Goal: Navigation & Orientation: Find specific page/section

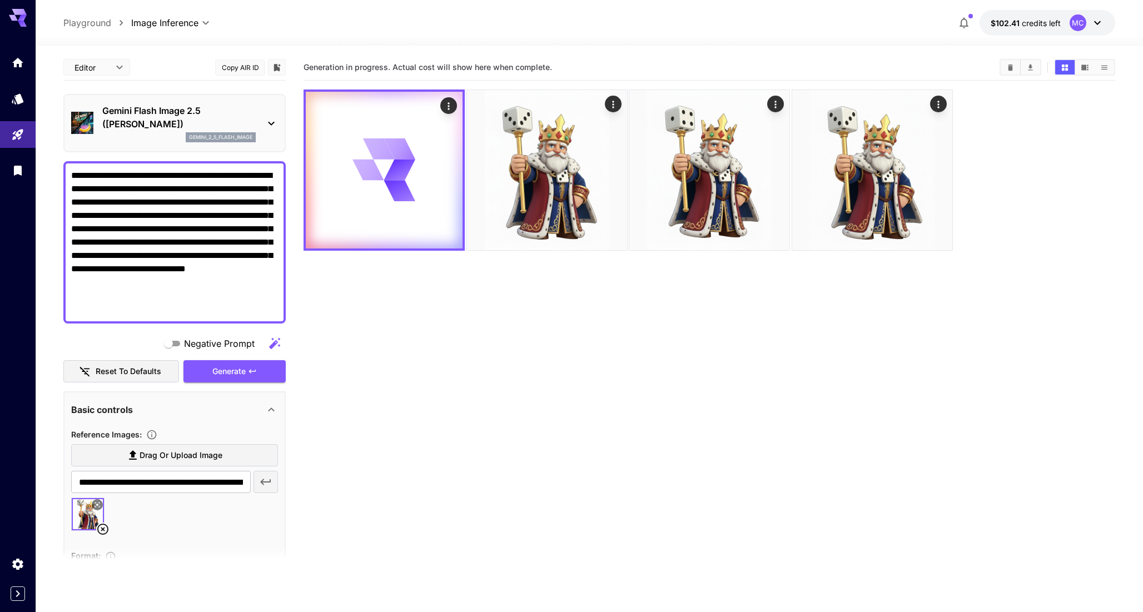
click at [1075, 24] on div "MC" at bounding box center [1078, 22] width 17 height 17
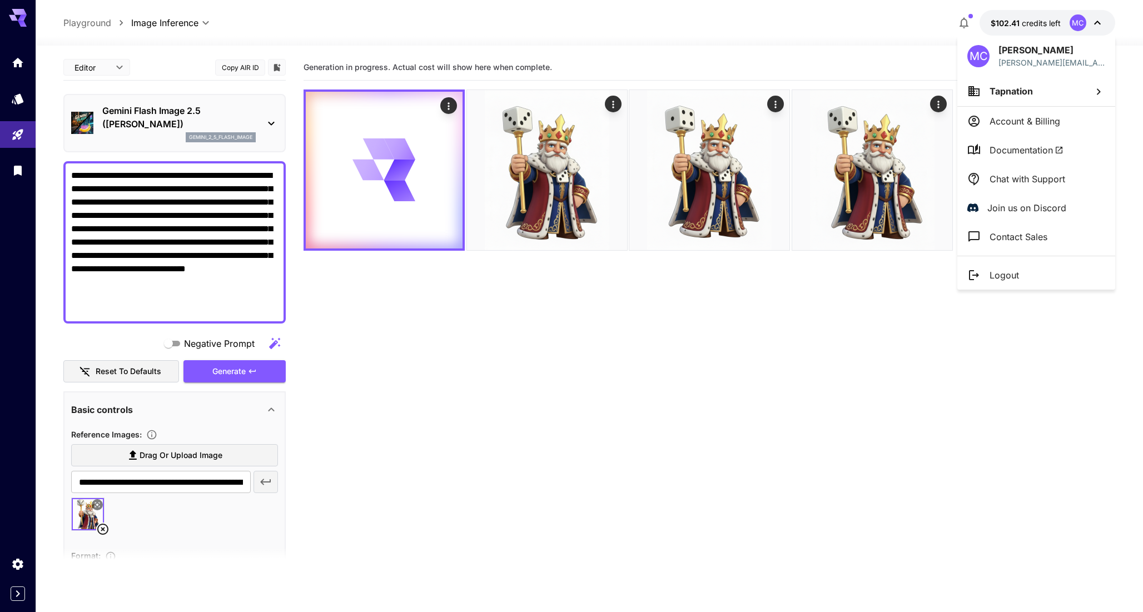
click at [1045, 95] on li "Tapnation" at bounding box center [1036, 91] width 158 height 30
click at [879, 315] on div at bounding box center [571, 306] width 1143 height 612
click at [85, 22] on div at bounding box center [571, 306] width 1143 height 612
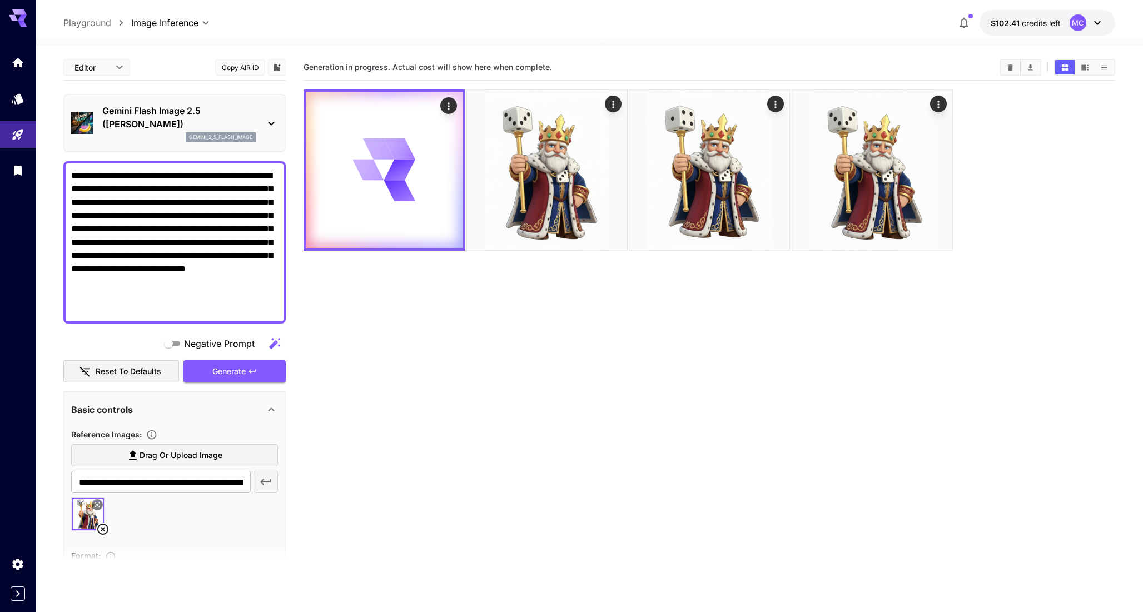
click at [81, 22] on p "Playground" at bounding box center [87, 22] width 48 height 13
click at [80, 22] on p "Playground" at bounding box center [87, 22] width 48 height 13
click at [19, 64] on icon "Home" at bounding box center [18, 59] width 13 height 13
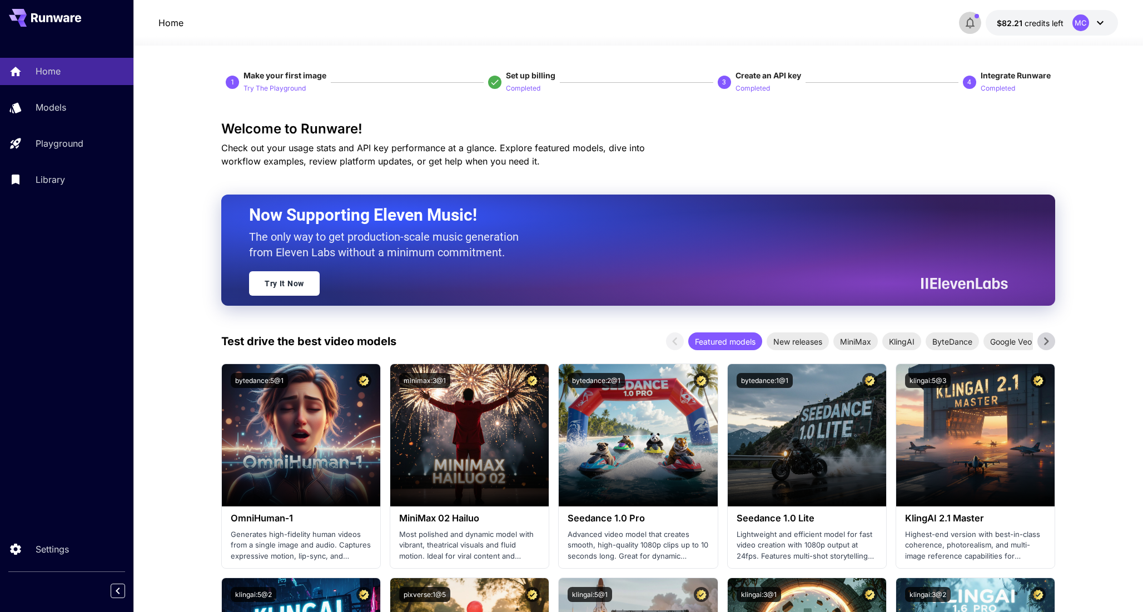
click at [969, 26] on icon "button" at bounding box center [970, 23] width 9 height 11
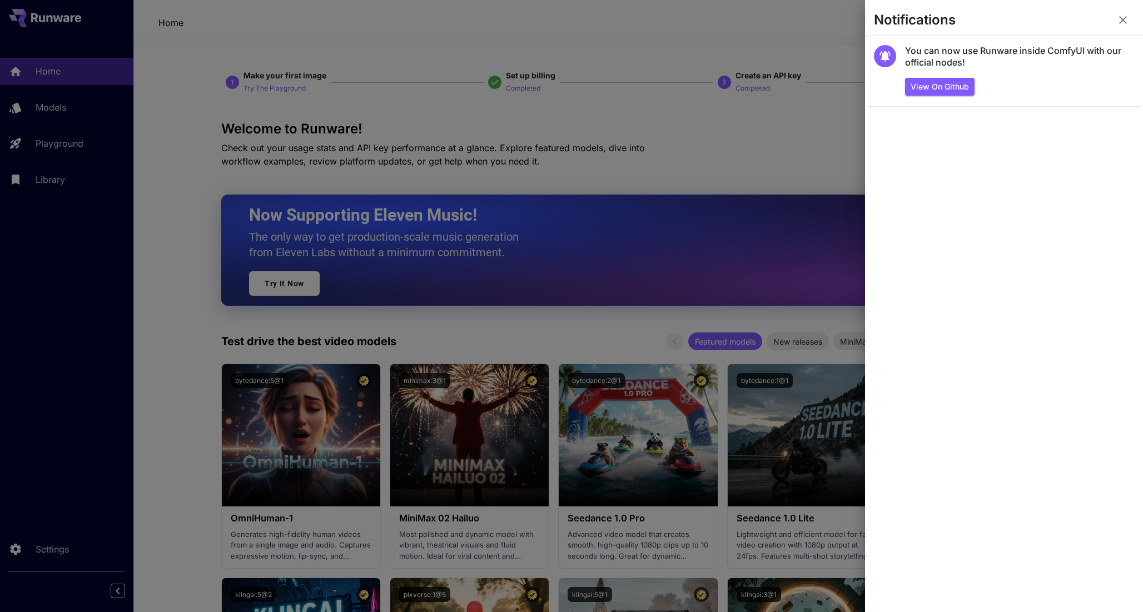
click at [806, 106] on div at bounding box center [571, 306] width 1143 height 612
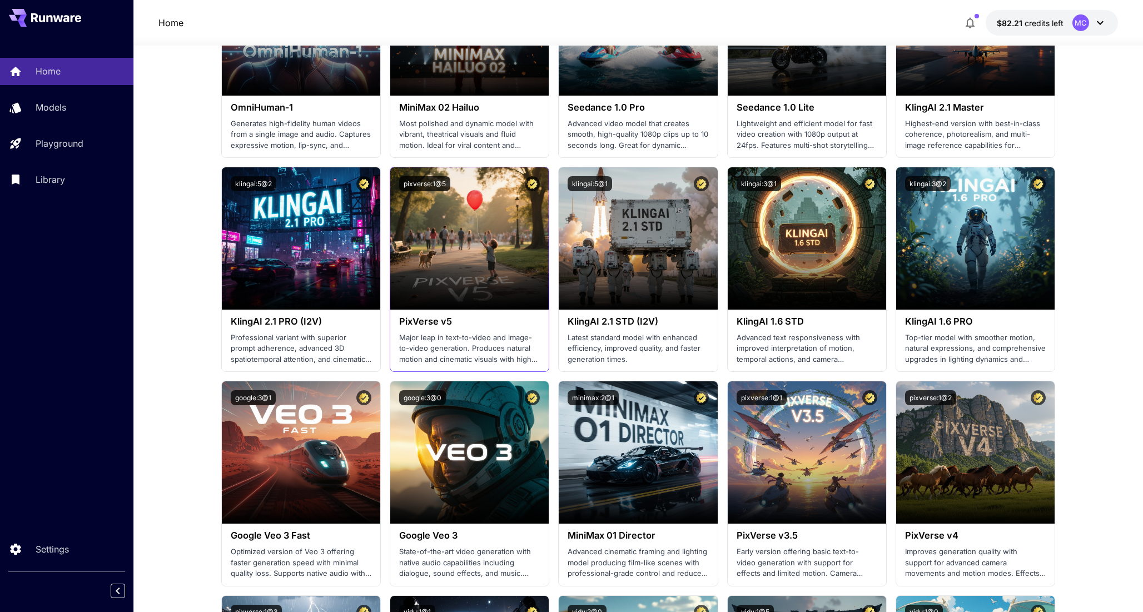
scroll to position [605, 0]
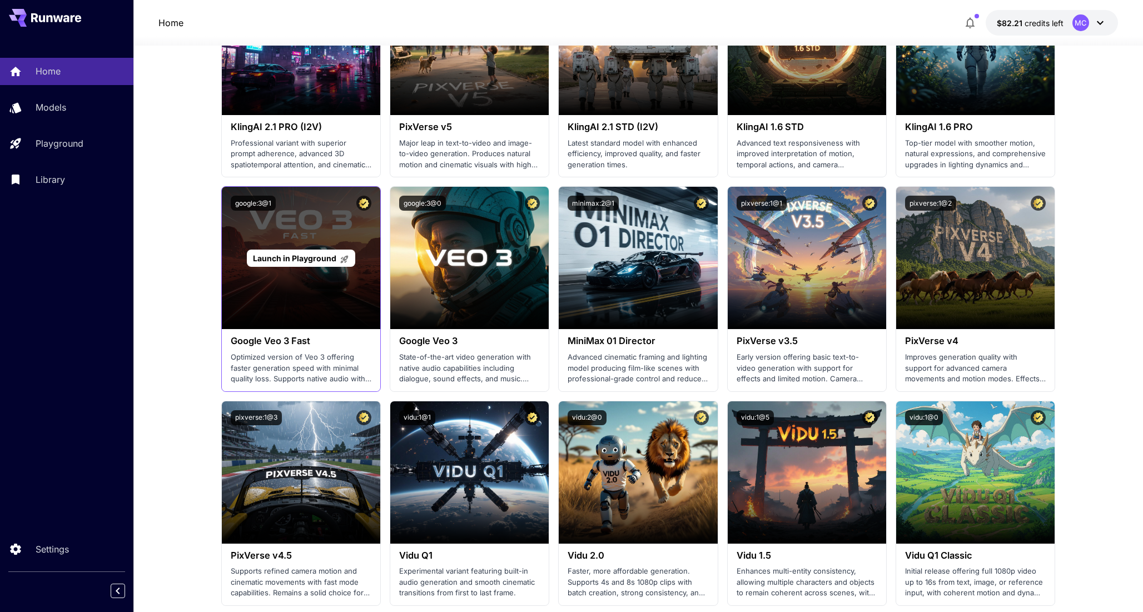
click at [276, 283] on div "Launch in Playground" at bounding box center [301, 258] width 158 height 142
click at [285, 261] on span "Launch in Playground" at bounding box center [294, 258] width 83 height 9
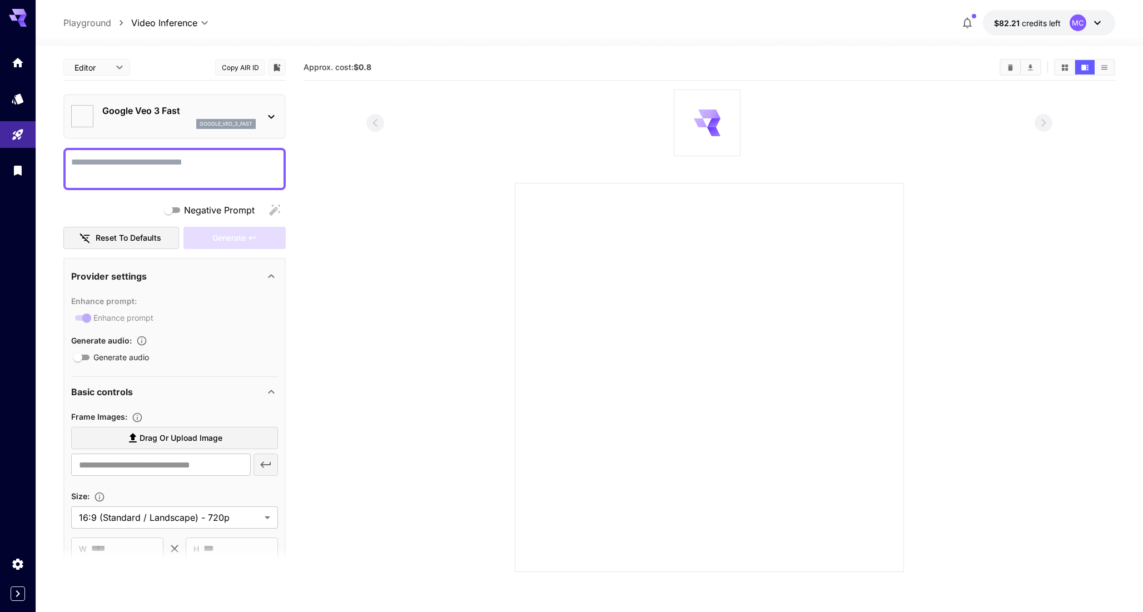
type input "*"
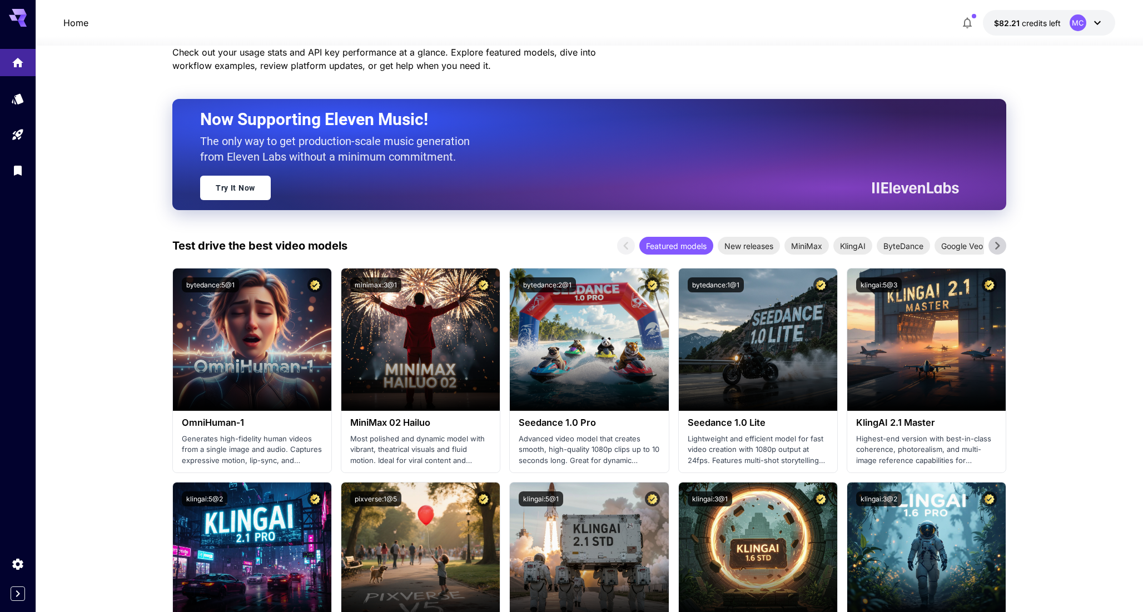
scroll to position [605, 0]
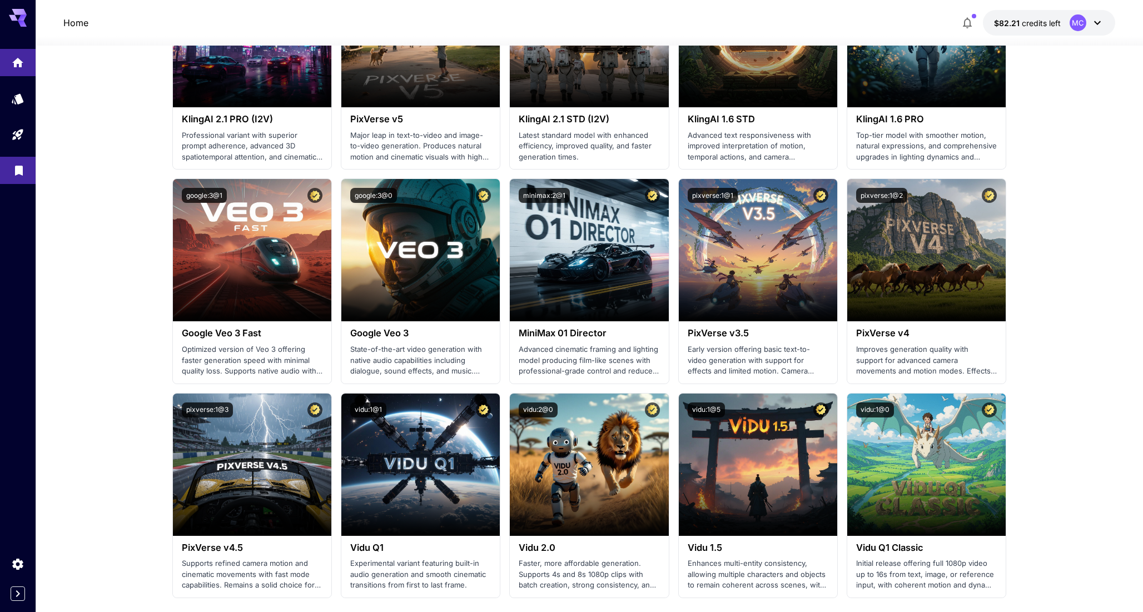
click at [18, 178] on link at bounding box center [18, 170] width 36 height 27
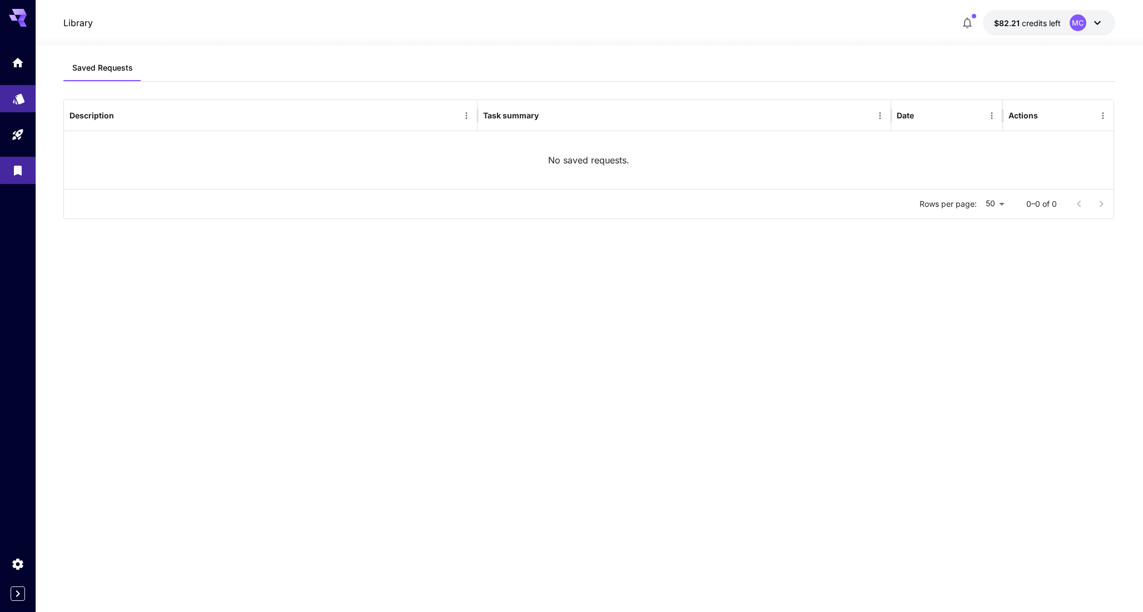
click at [17, 102] on icon "Models" at bounding box center [18, 94] width 13 height 13
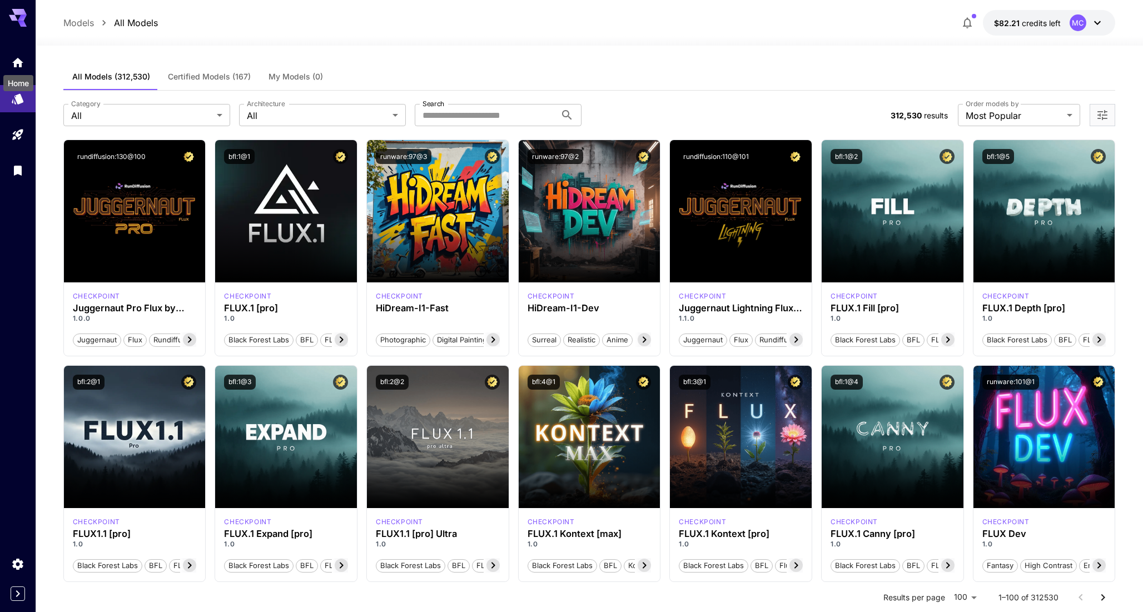
click at [22, 68] on div "Home" at bounding box center [18, 79] width 32 height 25
